Goal: Transaction & Acquisition: Purchase product/service

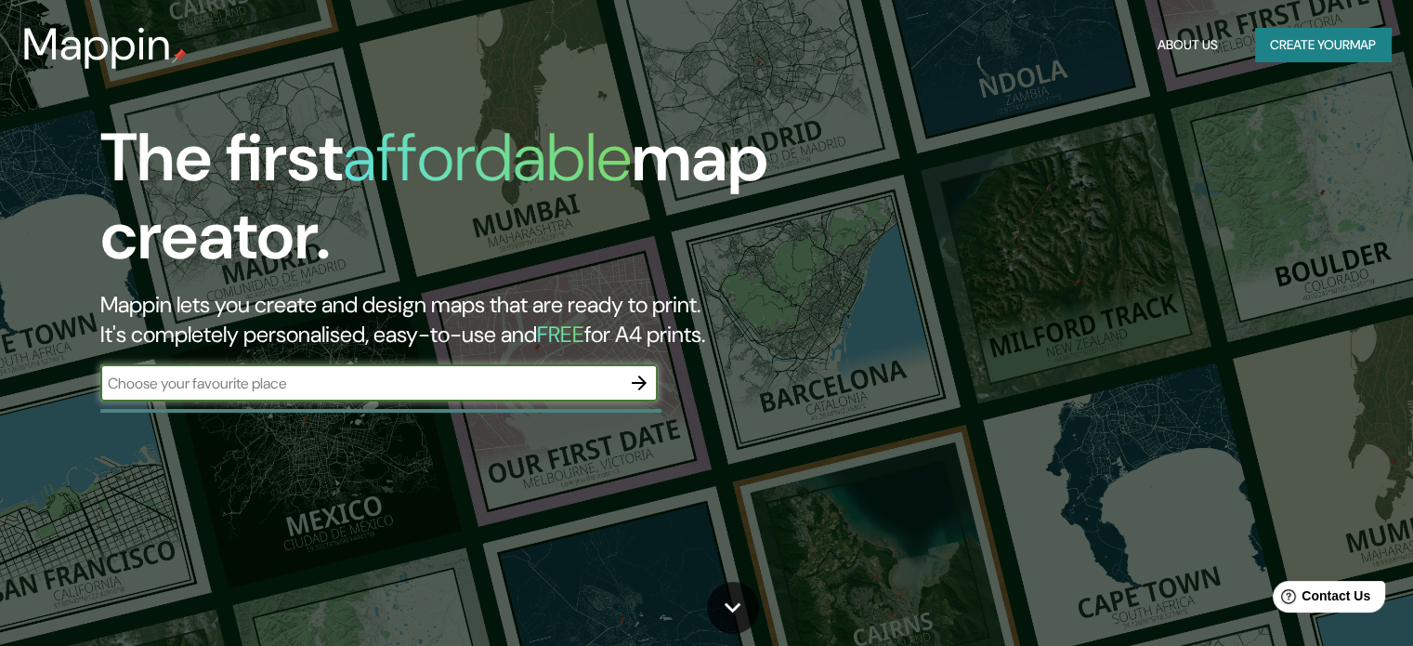
click at [333, 380] on input "text" at bounding box center [360, 383] width 520 height 21
click at [374, 387] on input "text" at bounding box center [360, 383] width 520 height 21
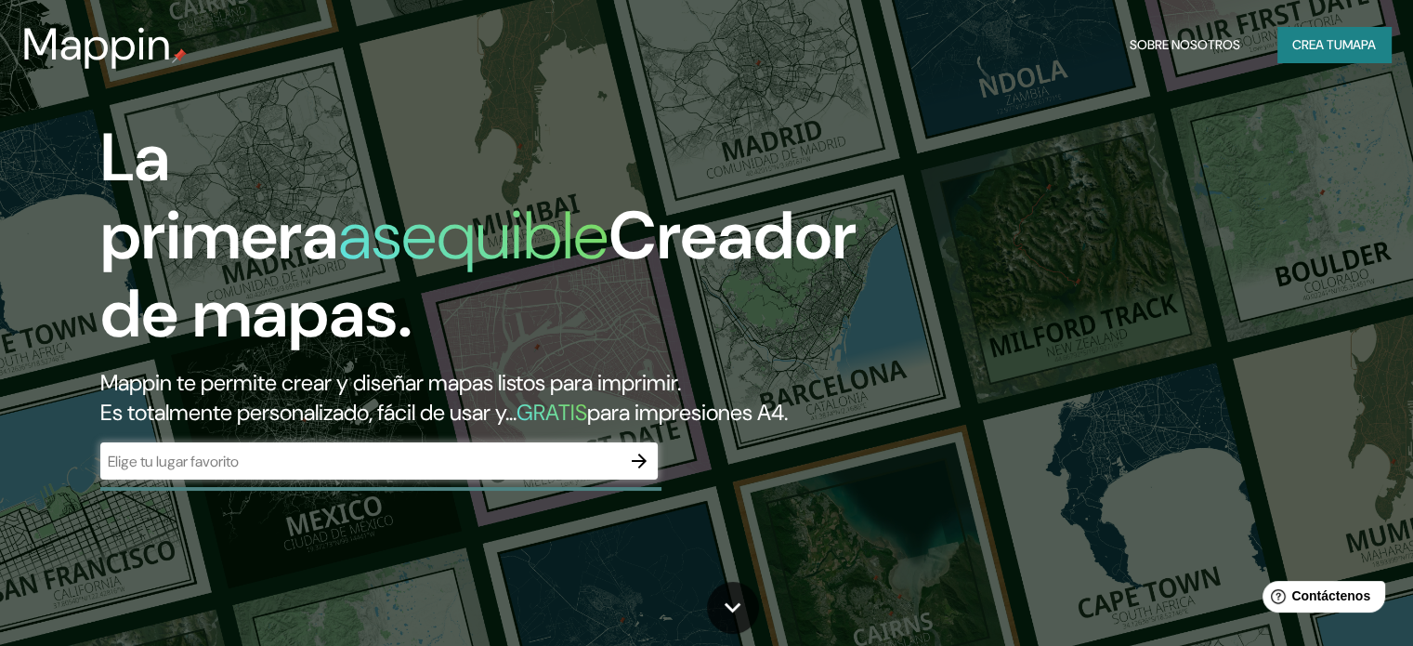
click at [420, 472] on input "text" at bounding box center [360, 461] width 520 height 21
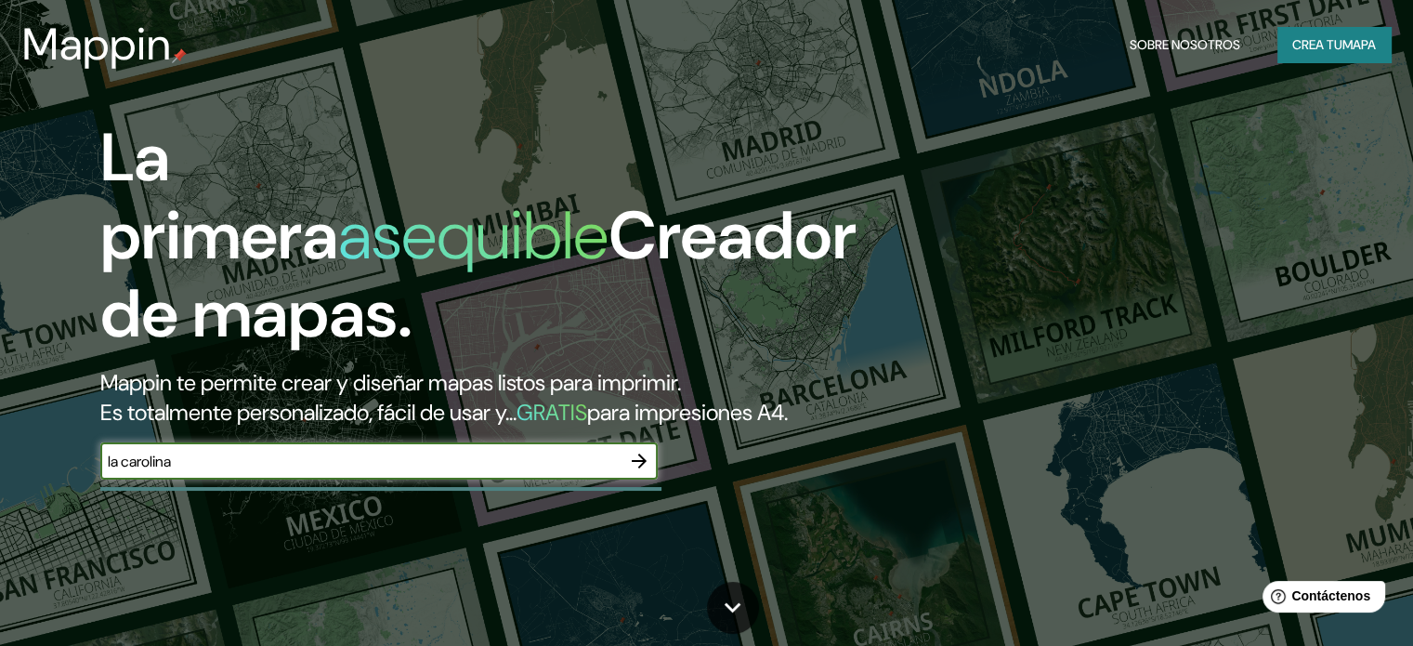
type input "la carolina"
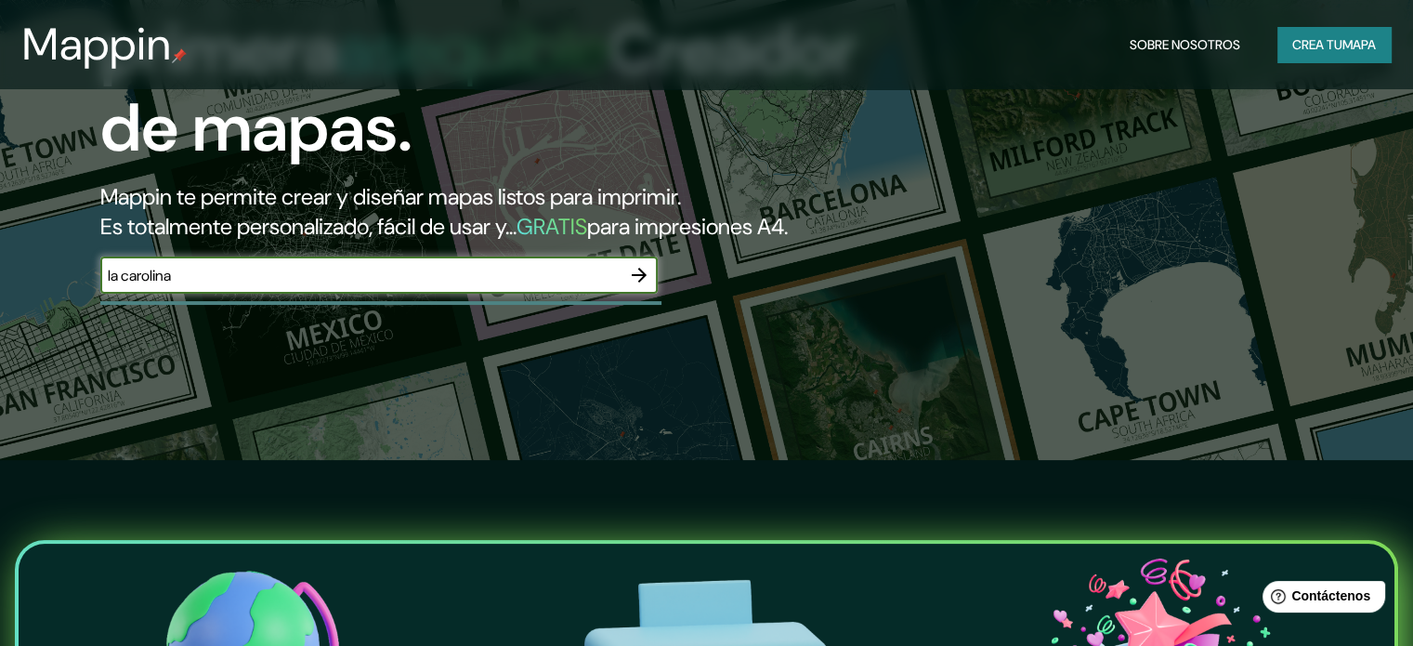
click at [617, 286] on input "la carolina" at bounding box center [360, 275] width 520 height 21
click at [653, 294] on button "button" at bounding box center [639, 274] width 37 height 37
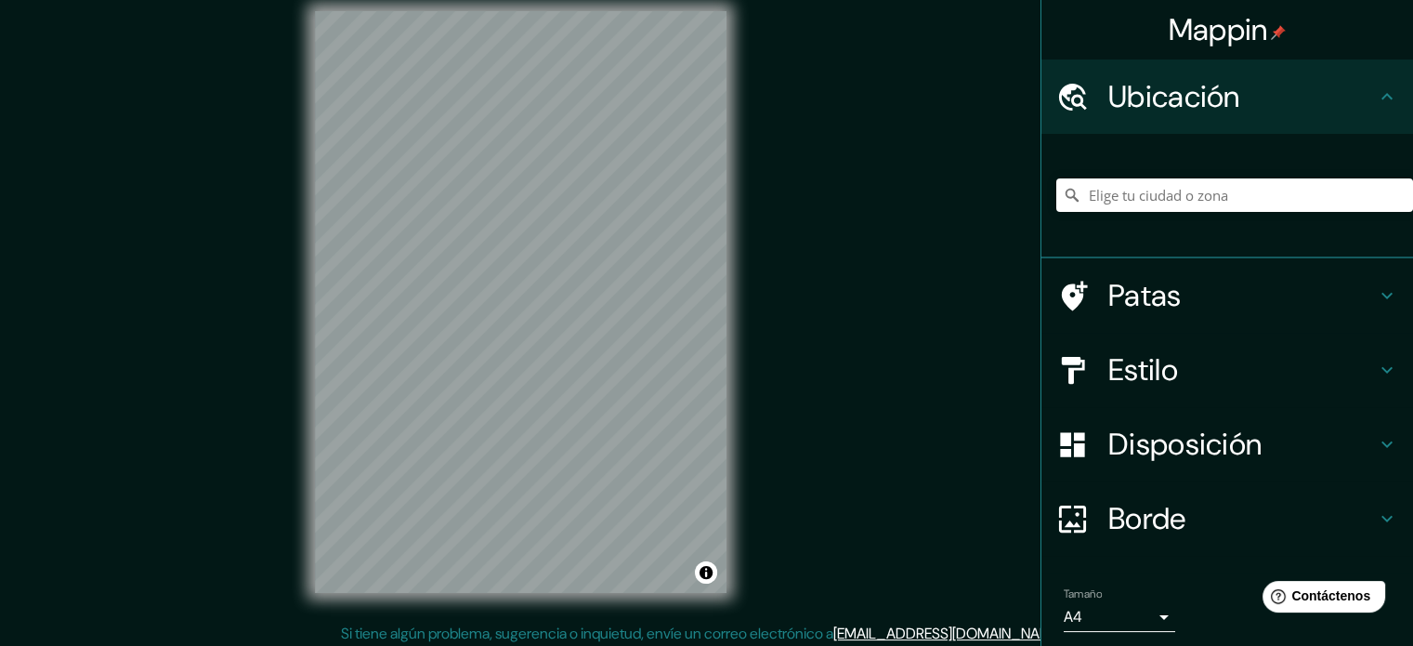
scroll to position [24, 0]
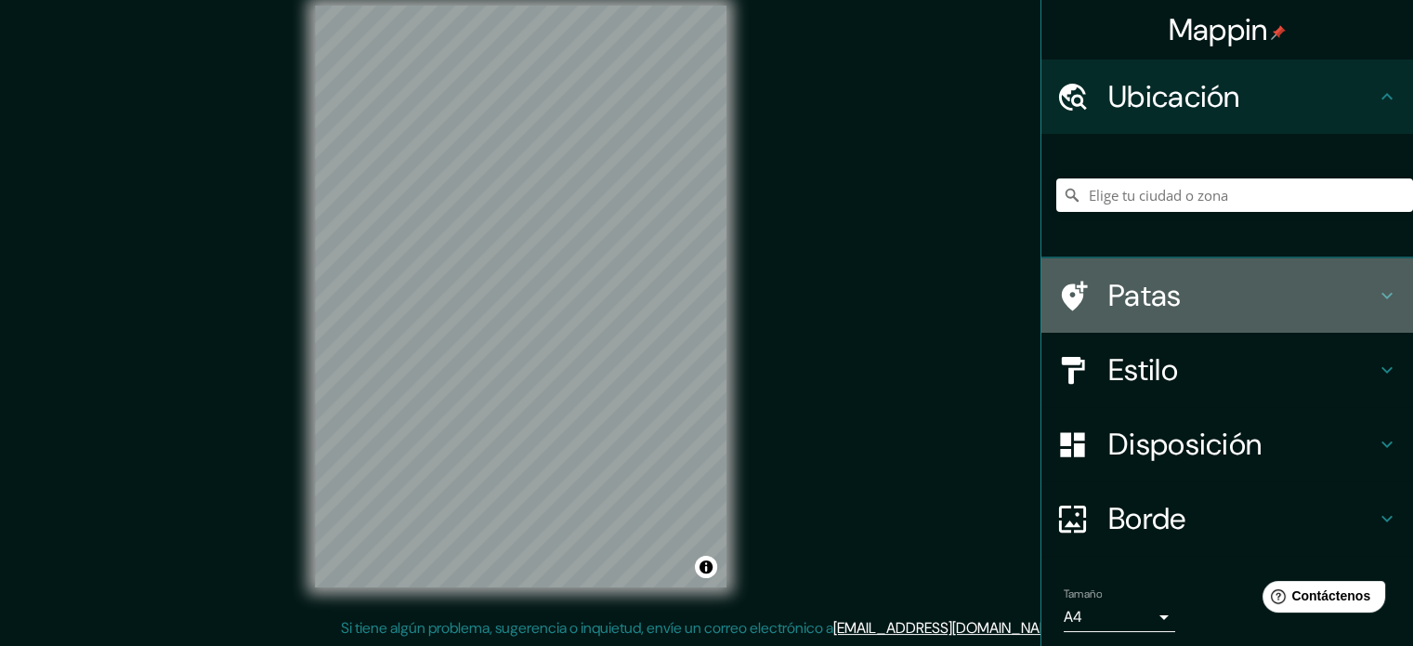
click at [1368, 281] on div "Patas" at bounding box center [1227, 295] width 372 height 74
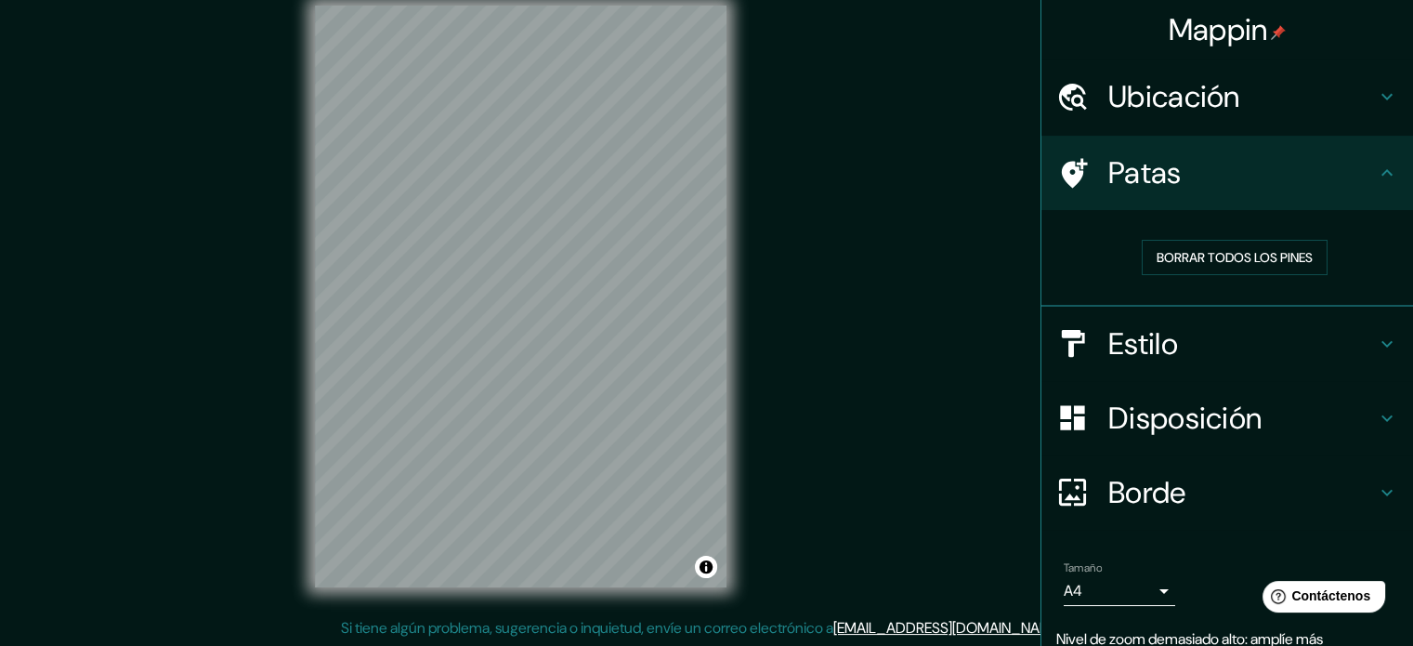
click at [1373, 185] on div "Patas" at bounding box center [1227, 173] width 372 height 74
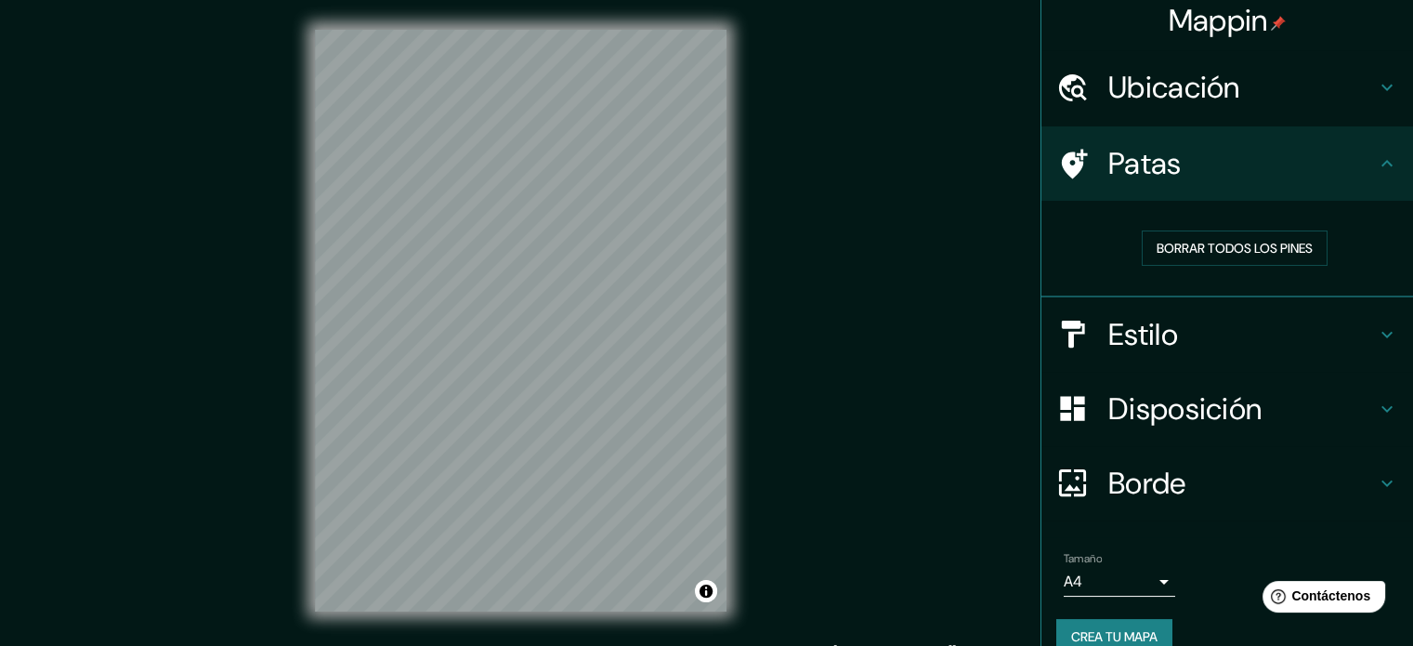
scroll to position [37, 0]
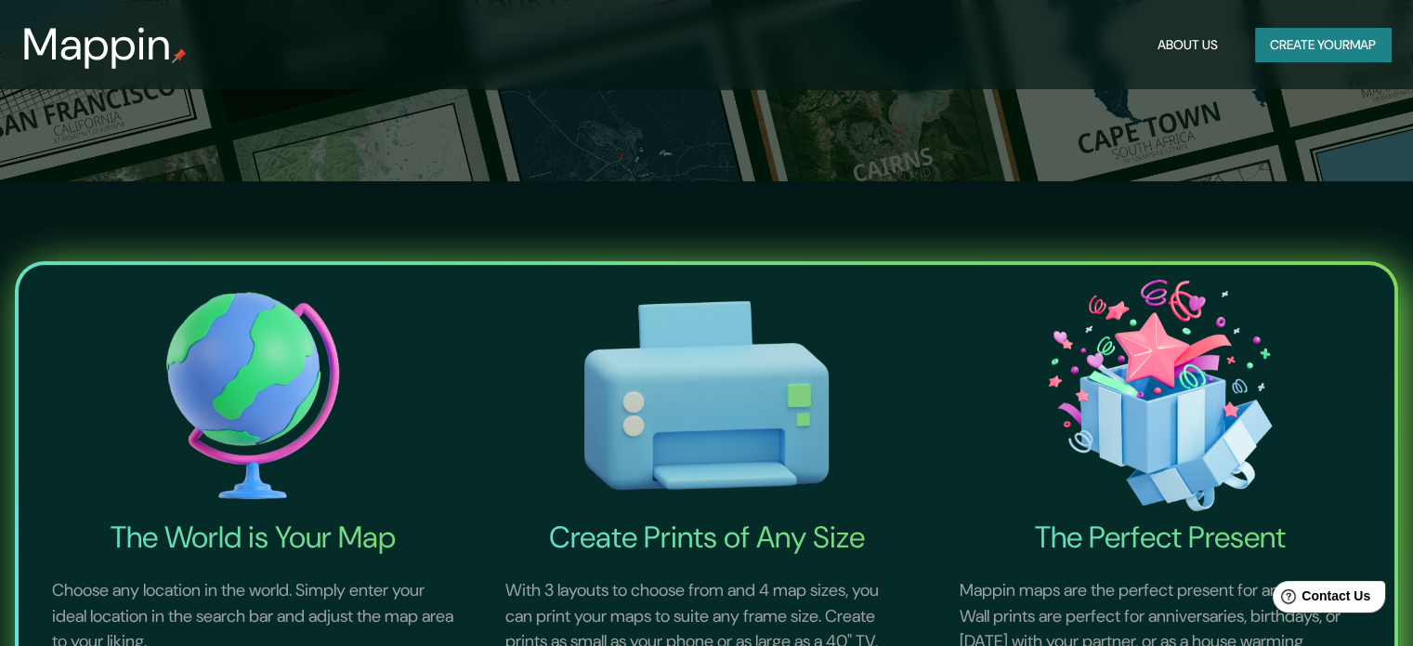
scroll to position [93, 0]
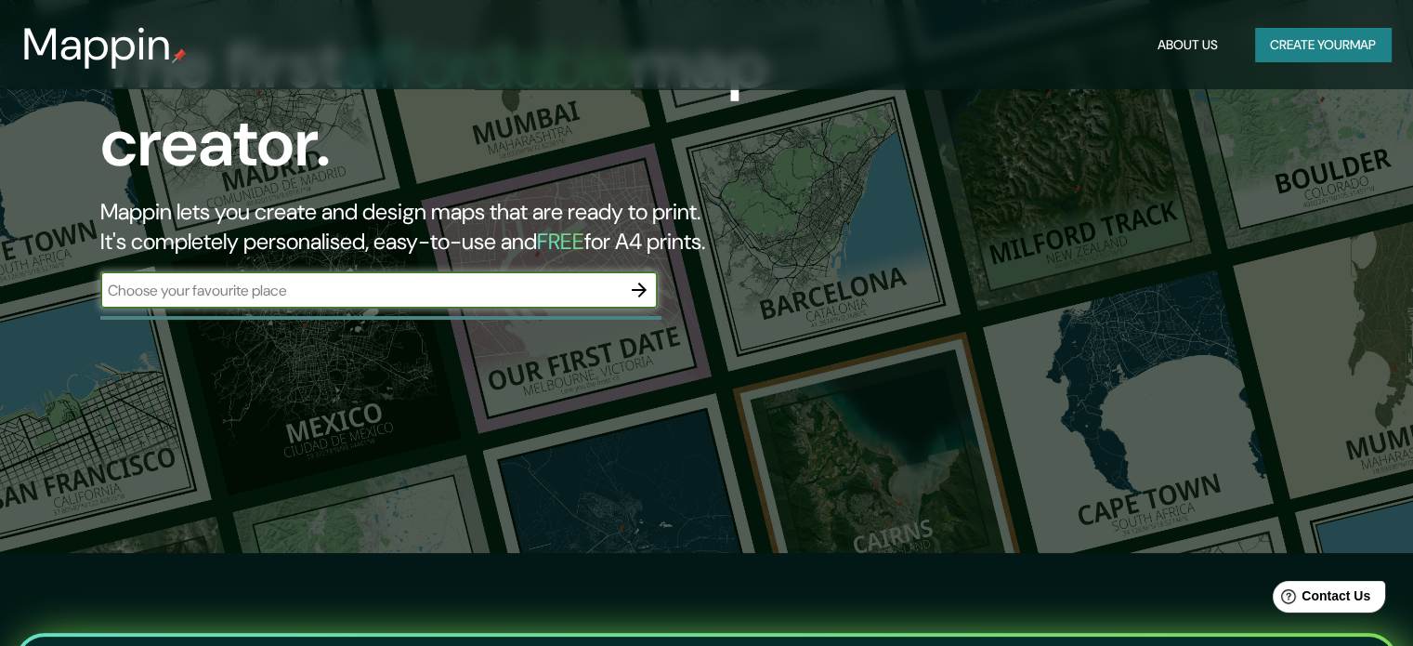
click at [601, 288] on input "text" at bounding box center [360, 290] width 520 height 21
type input "ecuador"
click at [648, 291] on icon "button" at bounding box center [639, 290] width 22 height 22
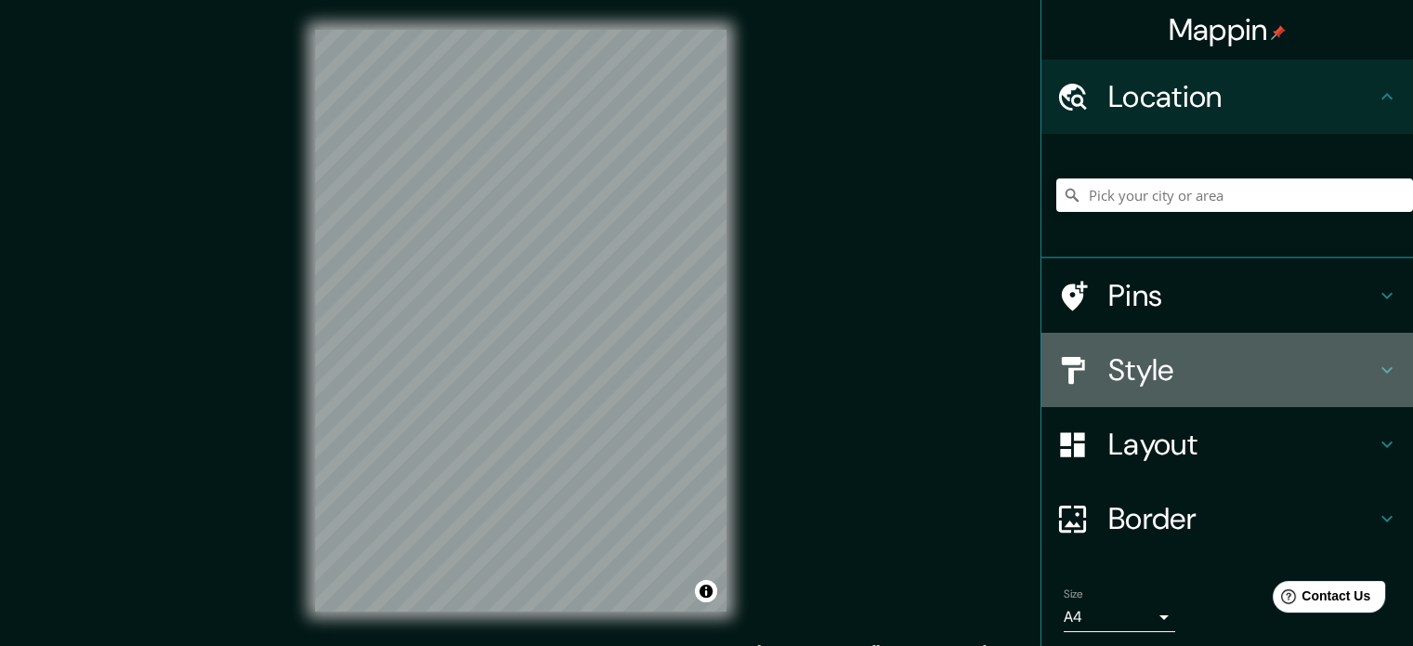
click at [1297, 356] on h4 "Style" at bounding box center [1242, 369] width 268 height 37
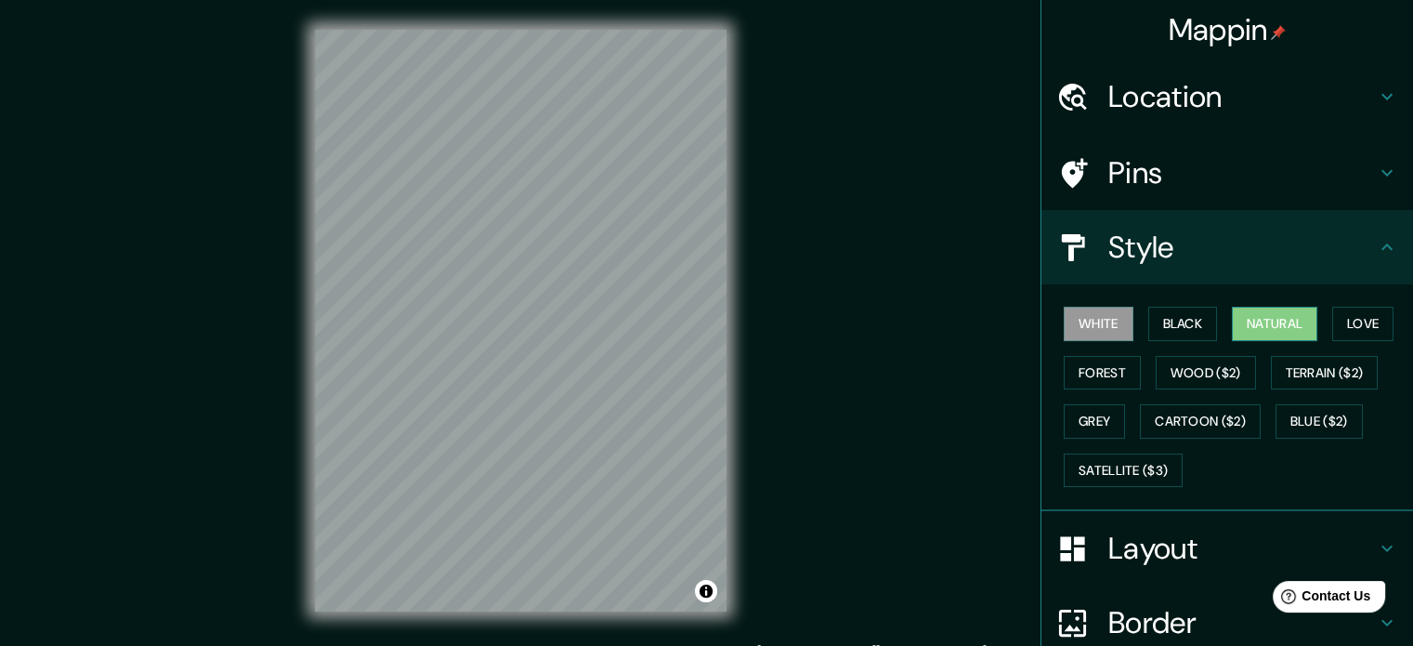
click at [1245, 324] on button "Natural" at bounding box center [1274, 324] width 85 height 34
click at [1279, 377] on button "Terrain ($2)" at bounding box center [1325, 373] width 108 height 34
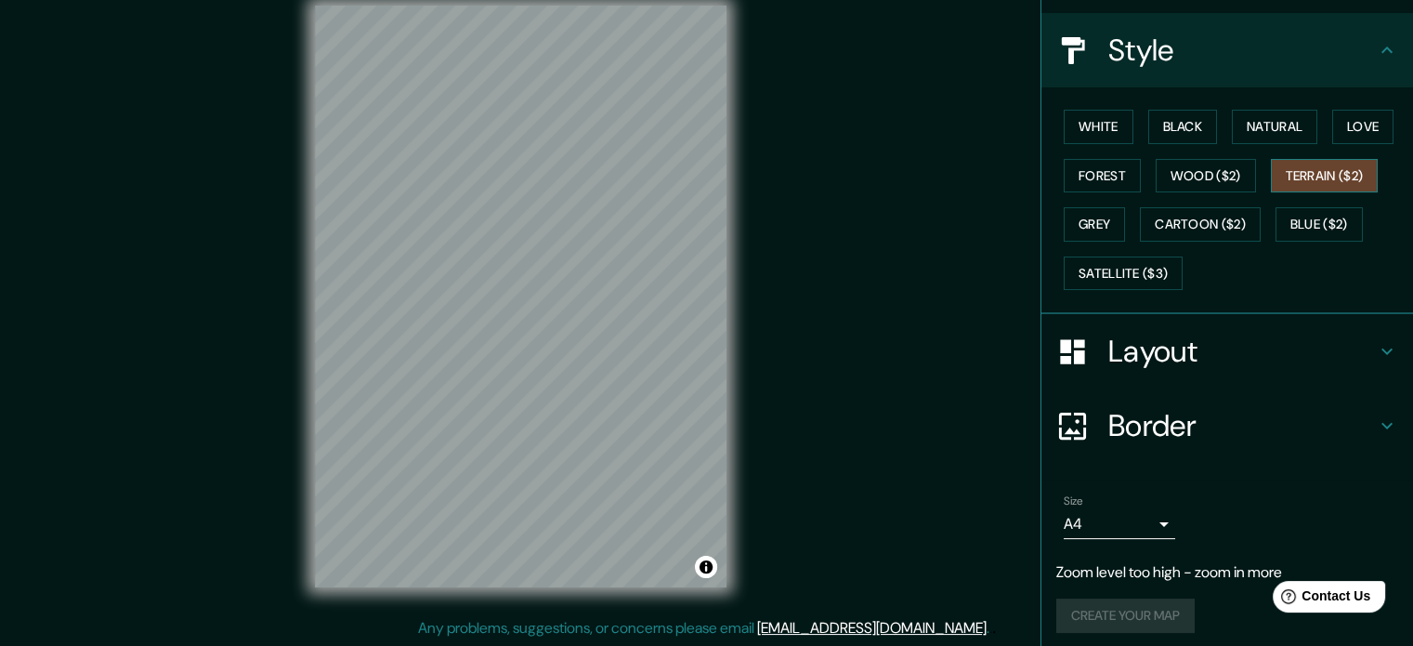
scroll to position [203, 0]
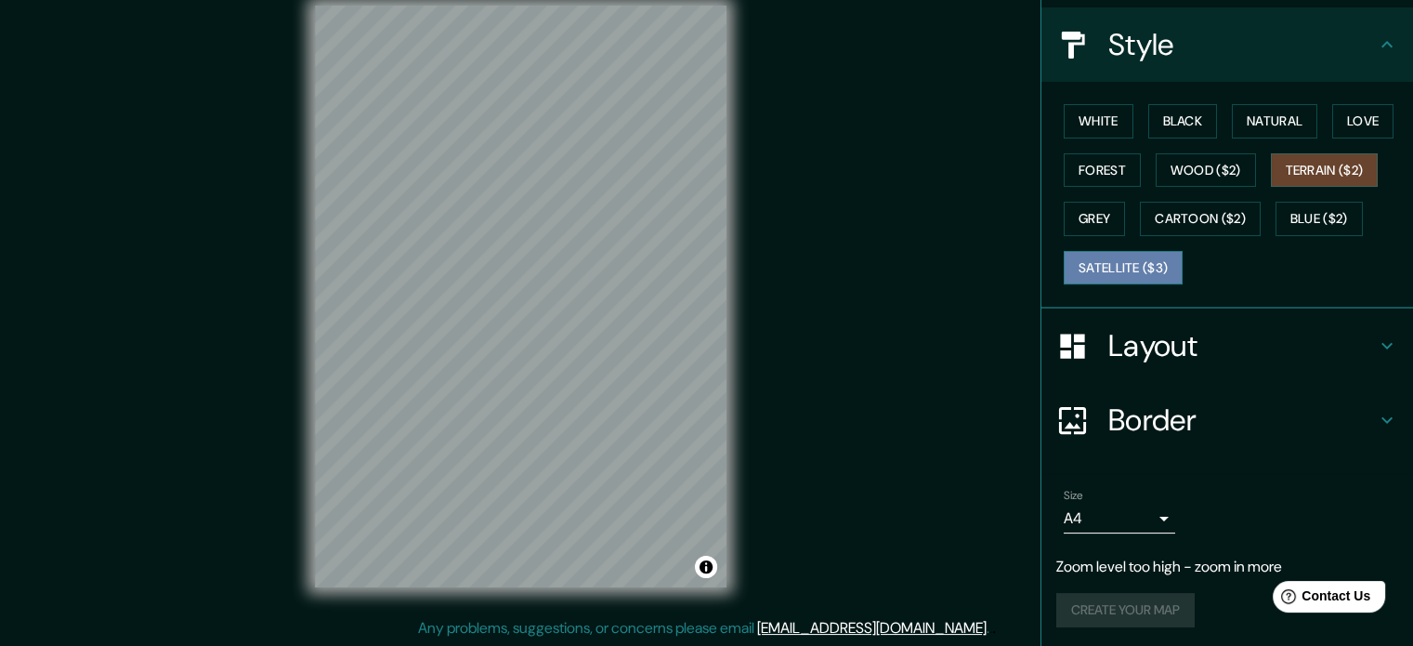
click at [1159, 255] on button "Satellite ($3)" at bounding box center [1123, 268] width 119 height 34
click at [1198, 367] on div "Layout" at bounding box center [1227, 345] width 372 height 74
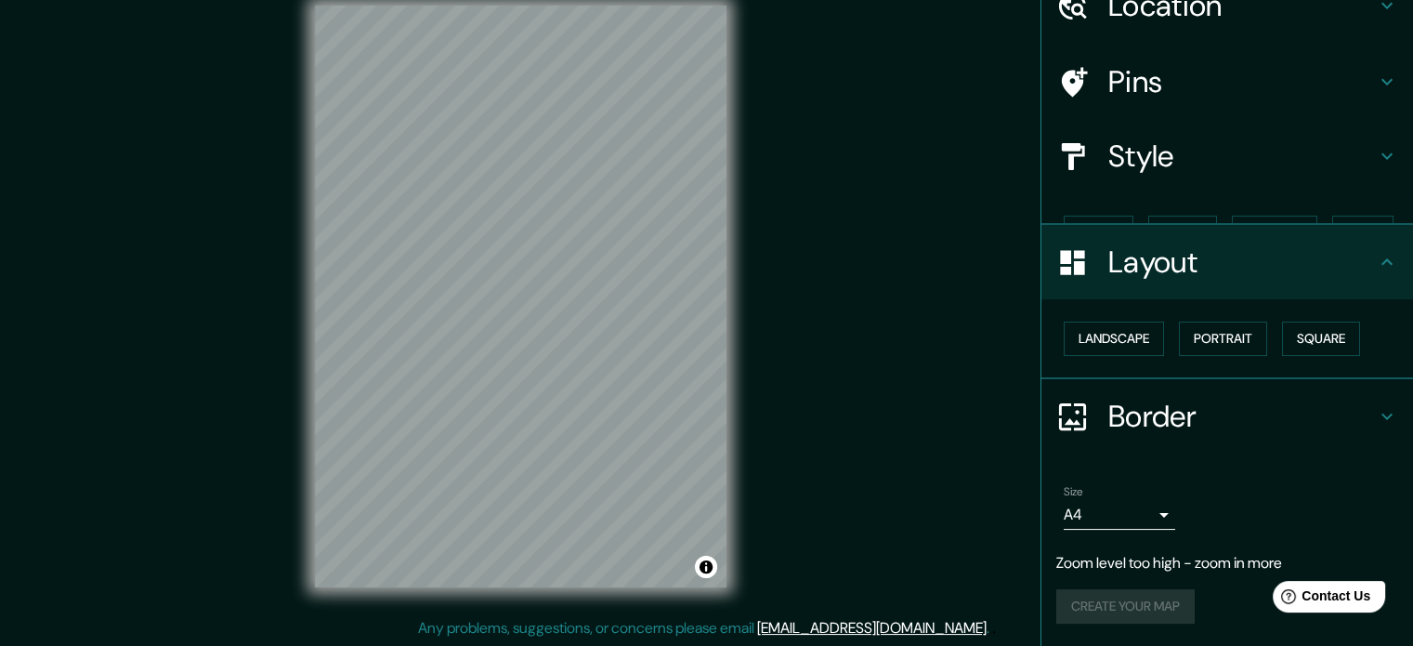
scroll to position [58, 0]
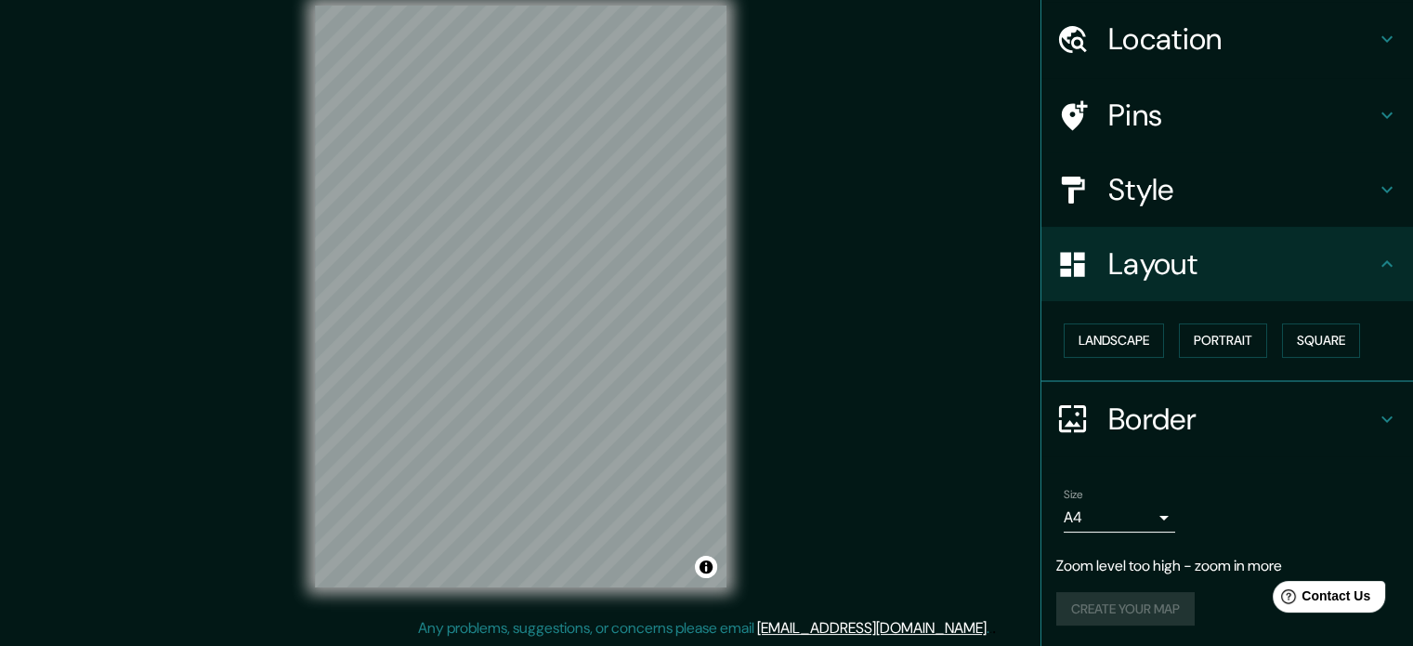
click at [1167, 415] on h4 "Border" at bounding box center [1242, 418] width 268 height 37
